Goal: Find specific page/section: Find specific page/section

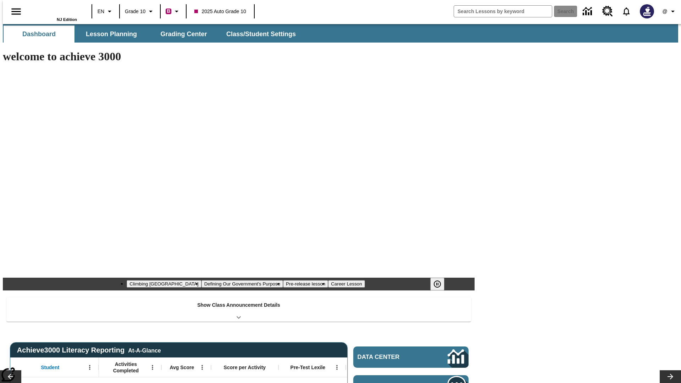
type input "-1"
click at [13, 11] on icon "Open side menu" at bounding box center [15, 11] width 9 height 6
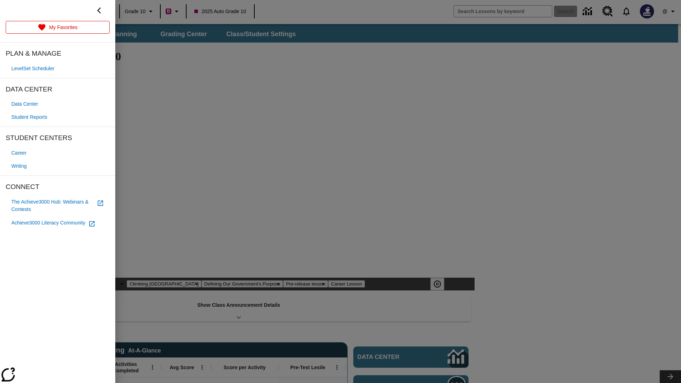
click at [31, 117] on span "Student Reports" at bounding box center [29, 117] width 36 height 7
